Goal: Transaction & Acquisition: Obtain resource

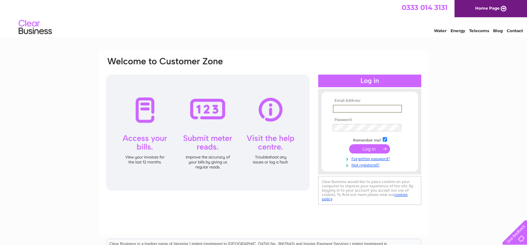
type input "[EMAIL_ADDRESS][DOMAIN_NAME]"
drag, startPoint x: 388, startPoint y: 108, endPoint x: 299, endPoint y: 108, distance: 88.7
click at [493, 33] on div "Email Address: jmountain@talk21.com Password:" at bounding box center [498, 30] width 10 height 7
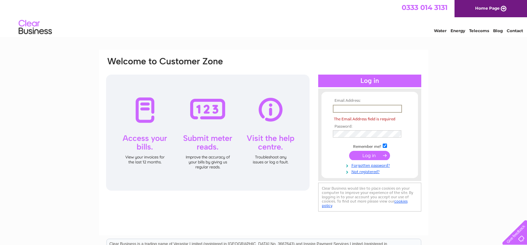
click at [338, 108] on input "text" at bounding box center [367, 109] width 69 height 8
type input "chainbridgeforge@gmail.com"
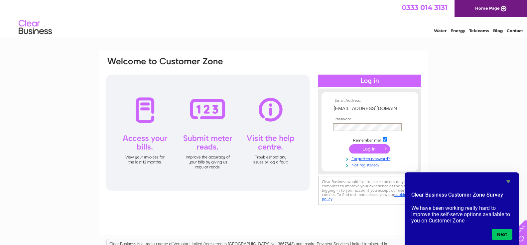
click at [359, 150] on input "submit" at bounding box center [369, 149] width 41 height 9
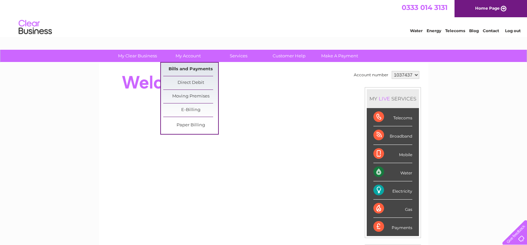
click at [187, 68] on link "Bills and Payments" at bounding box center [190, 69] width 55 height 13
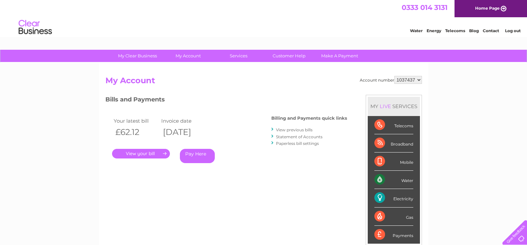
click at [143, 154] on link "." at bounding box center [141, 154] width 58 height 10
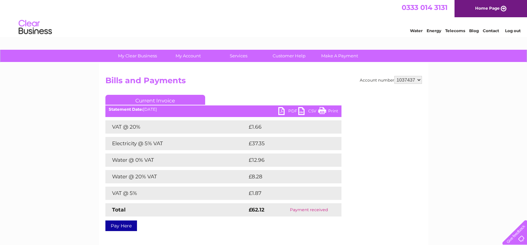
click at [289, 112] on link "PDF" at bounding box center [288, 112] width 20 height 10
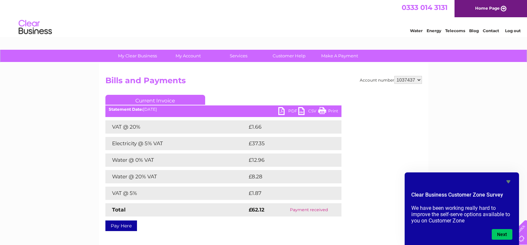
click at [513, 29] on link "Log out" at bounding box center [513, 30] width 16 height 5
